Goal: Information Seeking & Learning: Learn about a topic

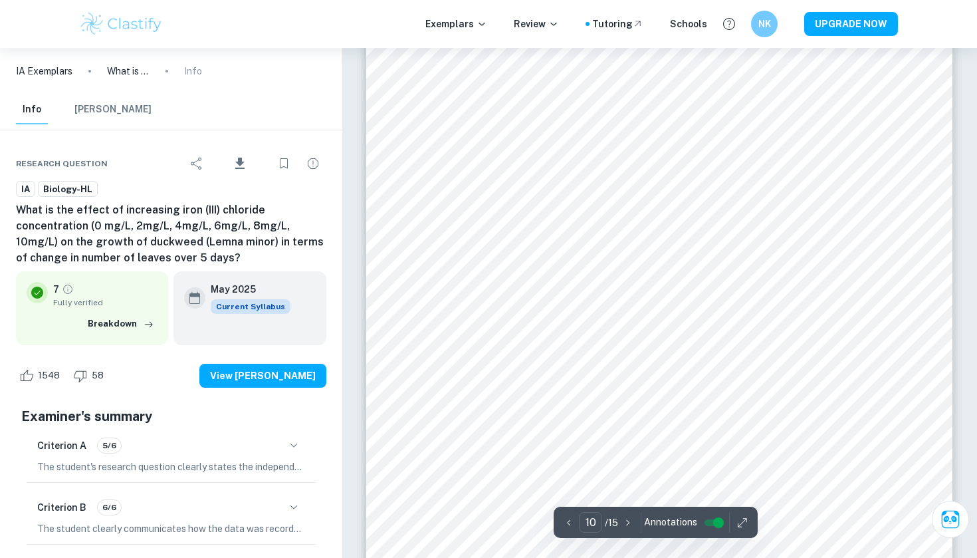
scroll to position [7868, 1]
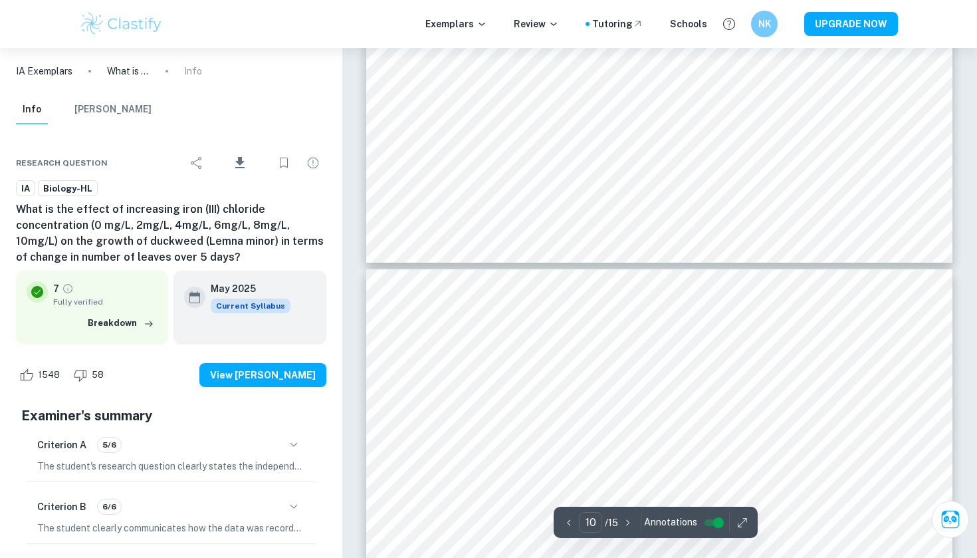
type input "9"
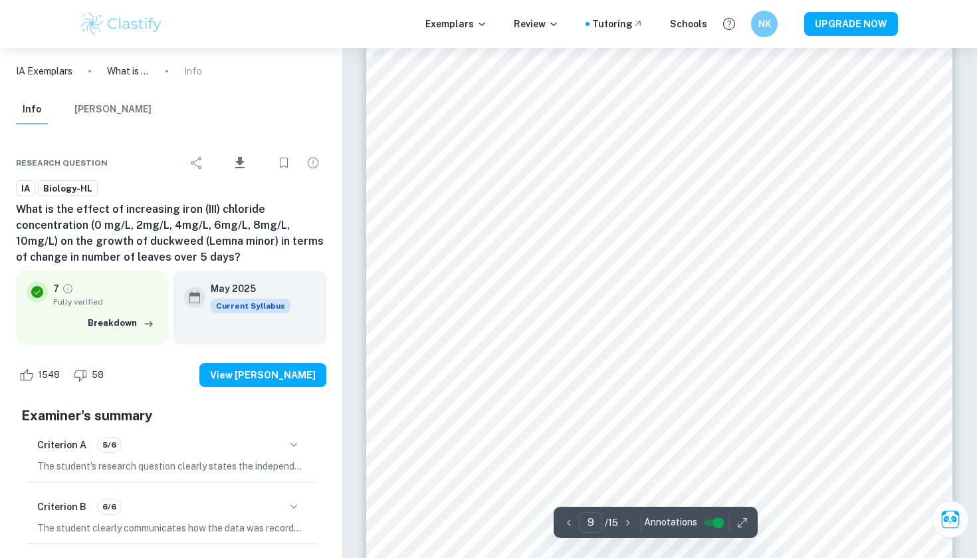
scroll to position [7220, 0]
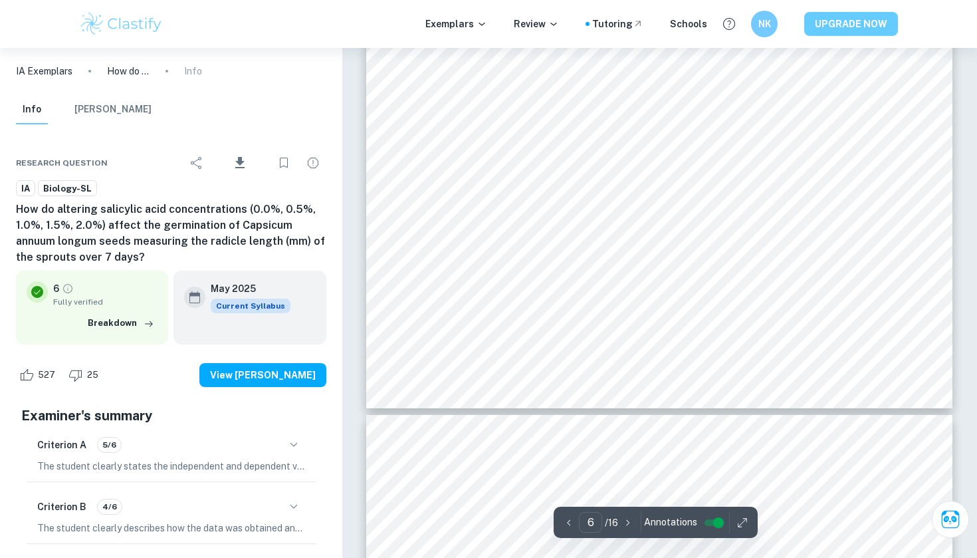
type input "7"
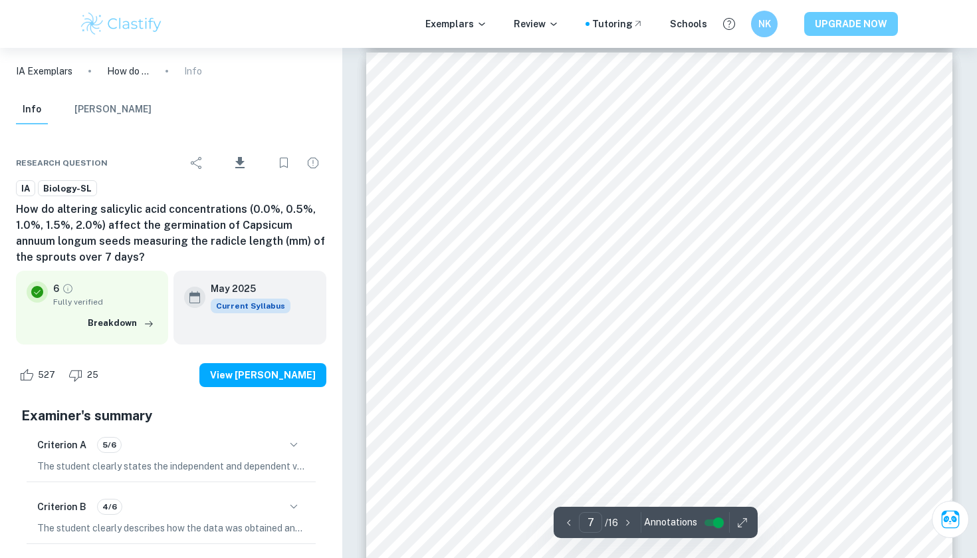
scroll to position [5490, 0]
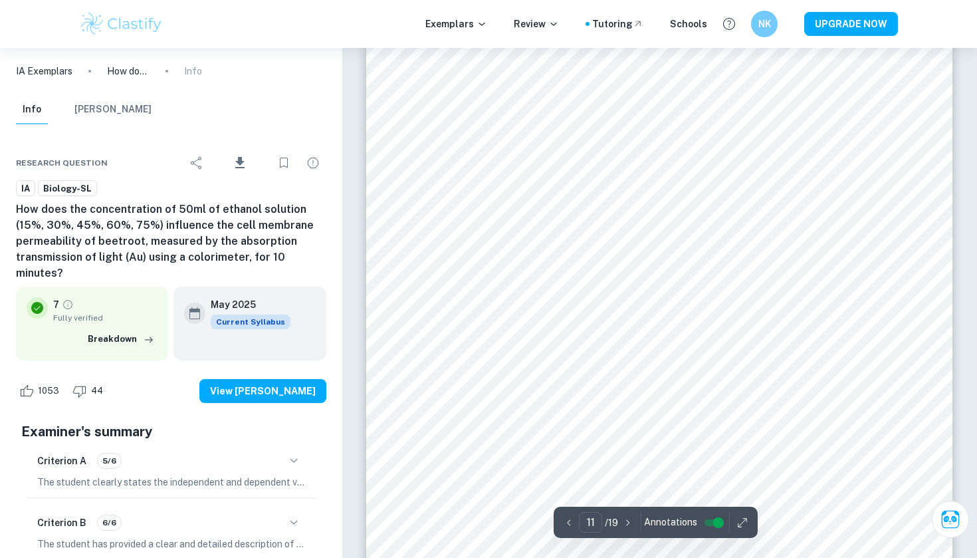
scroll to position [8860, 0]
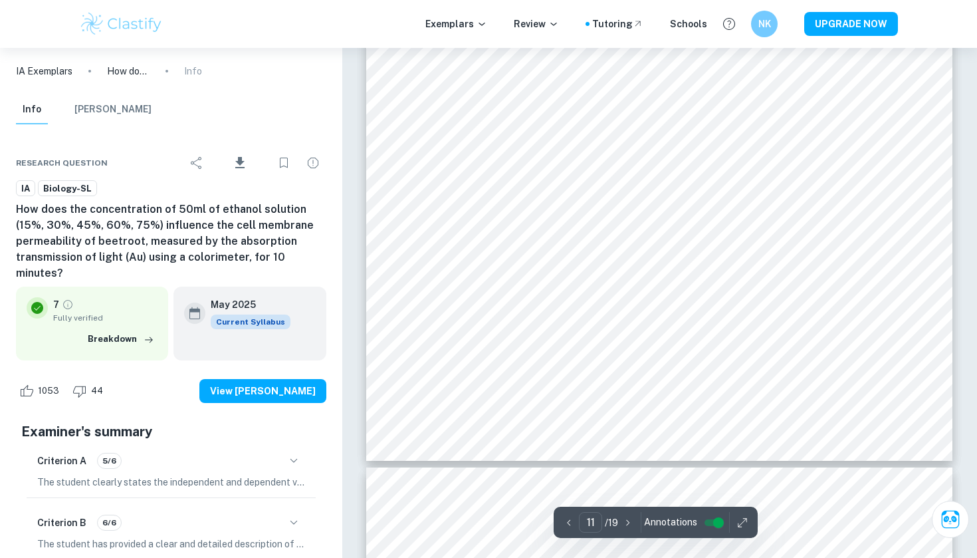
type input "12"
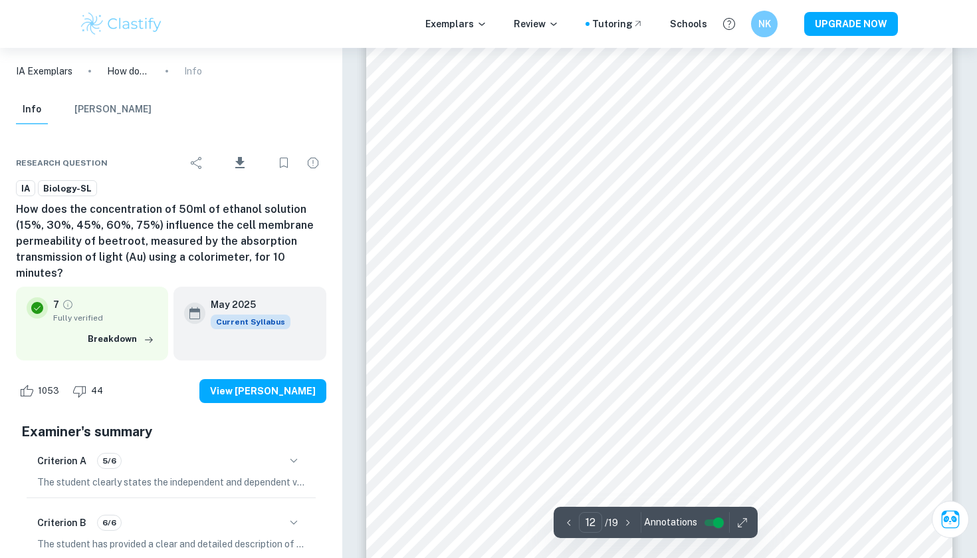
scroll to position [9530, 0]
